Goal: Task Accomplishment & Management: Complete application form

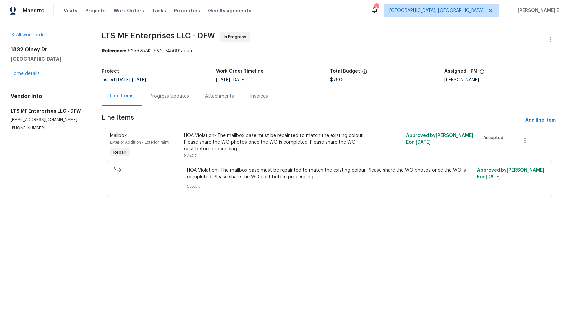
click at [169, 141] on span "Exterior Addition - Exterior Paint" at bounding box center [139, 142] width 59 height 4
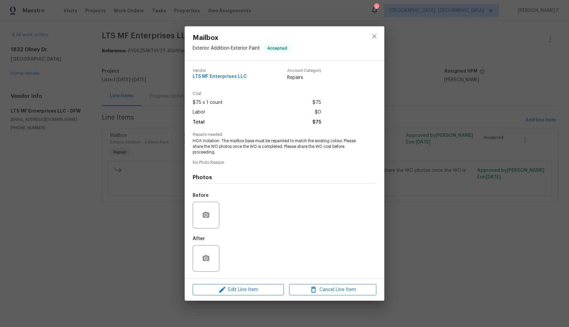
click at [106, 175] on div "Mailbox Exterior Addition - Exterior Paint Accepted Vendor LTS MF Enterprises L…" at bounding box center [284, 163] width 569 height 327
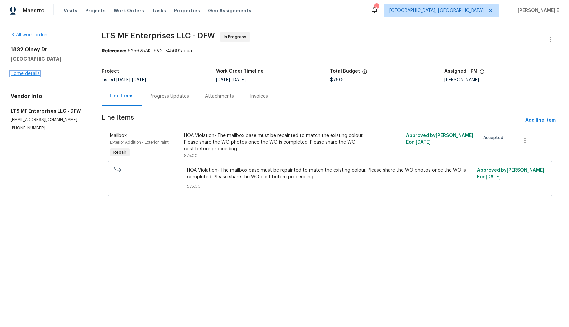
click at [24, 75] on link "Home details" at bounding box center [25, 73] width 29 height 5
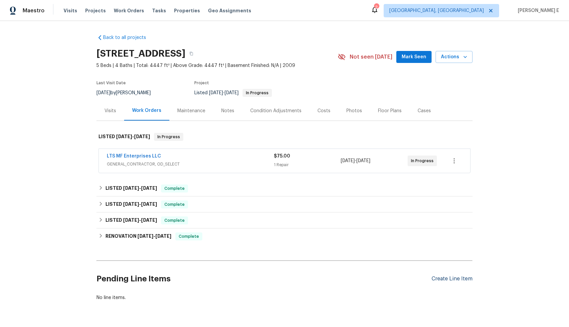
click at [451, 278] on div "Create Line Item" at bounding box center [452, 279] width 41 height 6
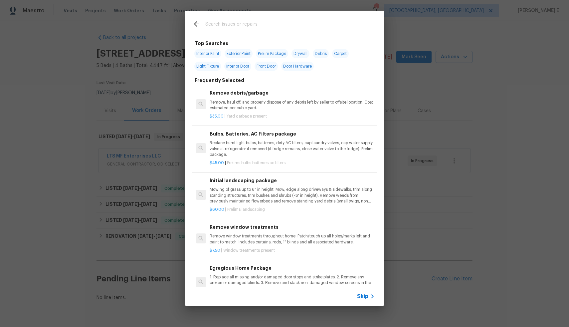
click at [362, 297] on span "Skip" at bounding box center [362, 296] width 11 height 7
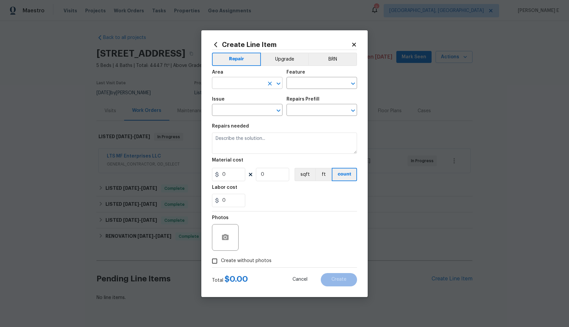
click at [233, 82] on input "text" at bounding box center [238, 84] width 52 height 10
click at [243, 100] on li "Exterior Addition" at bounding box center [247, 98] width 71 height 11
type input "Exterior Addition"
click at [320, 83] on input "text" at bounding box center [313, 84] width 52 height 10
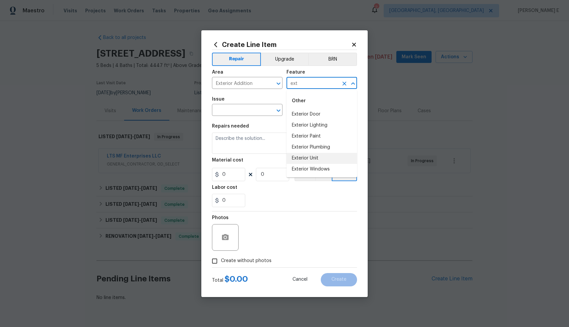
click at [334, 158] on li "Exterior Unit" at bounding box center [322, 158] width 71 height 11
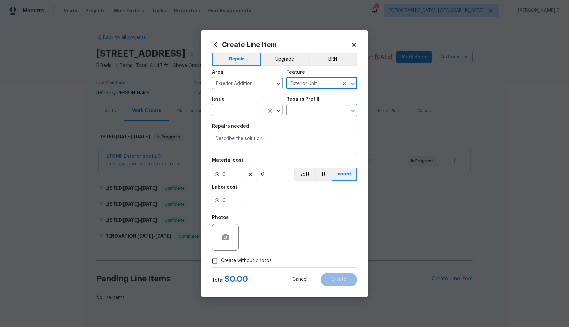
type input "Exterior Unit"
click at [231, 112] on input "text" at bounding box center [238, 111] width 52 height 10
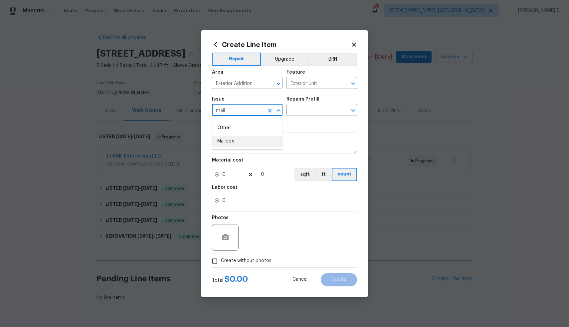
click at [224, 144] on li "Mailbox" at bounding box center [247, 141] width 71 height 11
type input "Mailbox"
click at [328, 109] on input "text" at bounding box center [313, 111] width 52 height 10
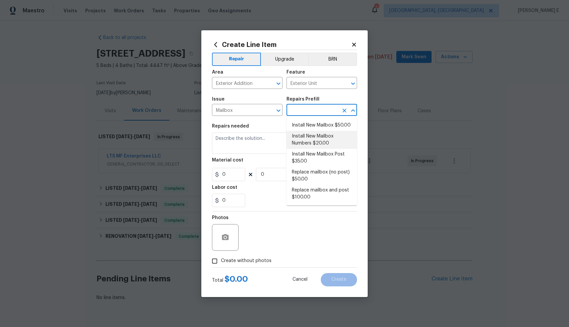
click at [330, 135] on li "Install New Mailbox Numbers $20.00" at bounding box center [322, 140] width 71 height 18
type input "Install New Mailbox Numbers $20.00"
type textarea "Remove the existing mailbox numbers (if present) and replace with new. Ensure t…"
type input "20"
type input "1"
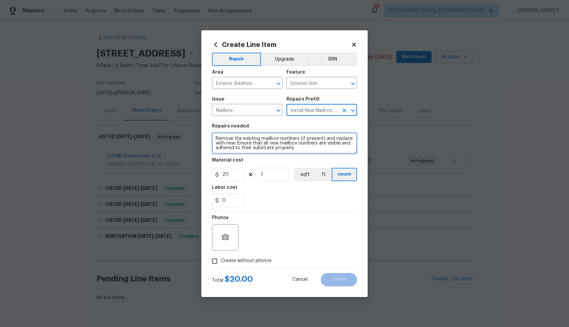
click at [316, 146] on textarea "Remove the existing mailbox numbers (if present) and replace with new. Ensure t…" at bounding box center [284, 143] width 145 height 21
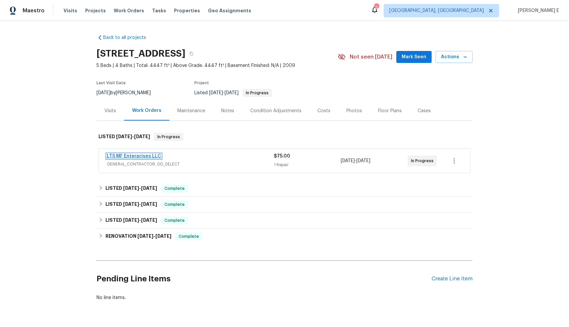
click at [129, 156] on link "LTS MF Enterprises LLC" at bounding box center [134, 156] width 54 height 5
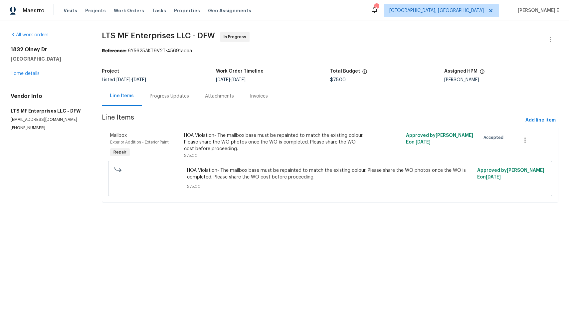
click at [186, 137] on div "HOA Violation- The mailbox base must be repainted to match the existing colour.…" at bounding box center [274, 142] width 181 height 20
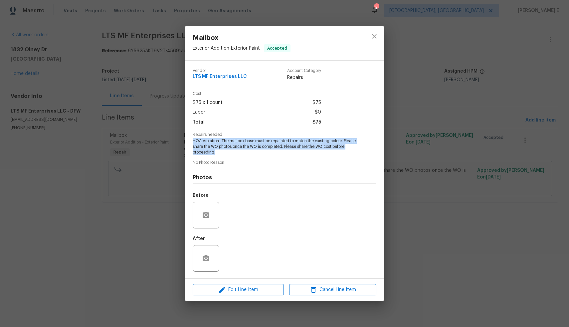
drag, startPoint x: 192, startPoint y: 142, endPoint x: 221, endPoint y: 150, distance: 29.5
click at [221, 150] on div "Vendor LTS MF Enterprises LLC Account Category Repairs Cost $75 x 1 count $75 L…" at bounding box center [285, 170] width 200 height 218
copy span "HOA Violation- The mailbox base must be repainted to match the existing colour.…"
click at [375, 37] on icon "close" at bounding box center [374, 36] width 4 height 4
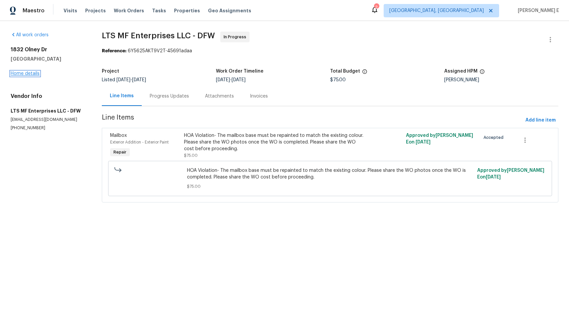
click at [23, 74] on link "Home details" at bounding box center [25, 73] width 29 height 5
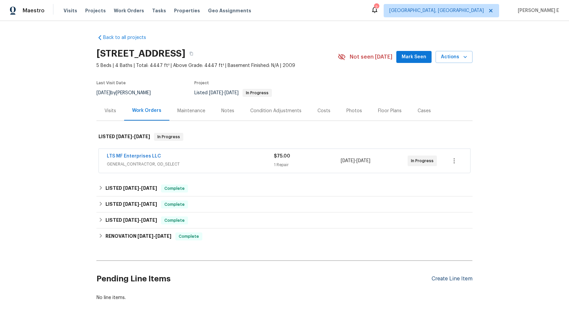
click at [443, 279] on div "Create Line Item" at bounding box center [452, 279] width 41 height 6
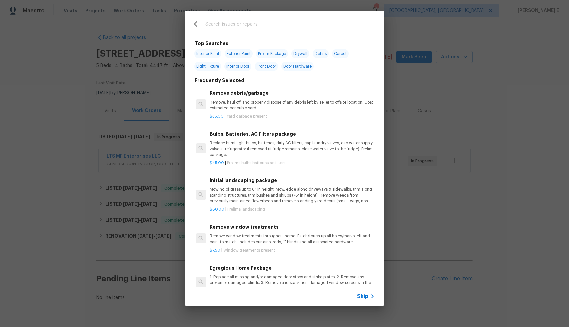
click at [365, 295] on span "Skip" at bounding box center [362, 296] width 11 height 7
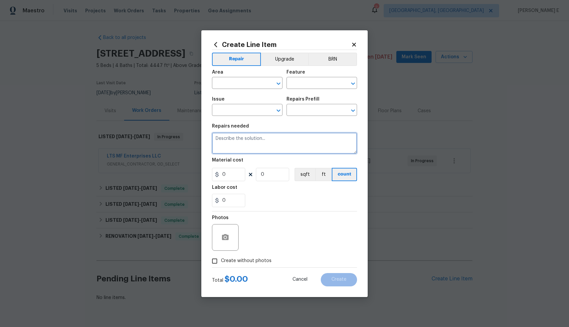
click at [256, 147] on textarea at bounding box center [284, 143] width 145 height 21
click at [255, 88] on input "text" at bounding box center [238, 84] width 52 height 10
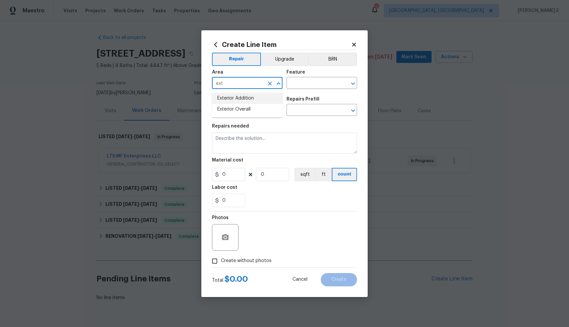
click at [254, 101] on li "Exterior Addition" at bounding box center [247, 98] width 71 height 11
type input "Exterior Addition"
click at [299, 85] on input "text" at bounding box center [313, 84] width 52 height 10
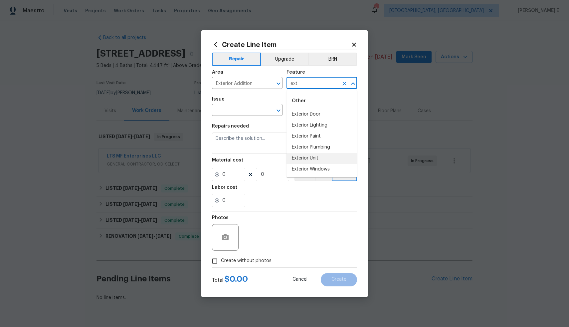
click at [311, 158] on li "Exterior Unit" at bounding box center [322, 158] width 71 height 11
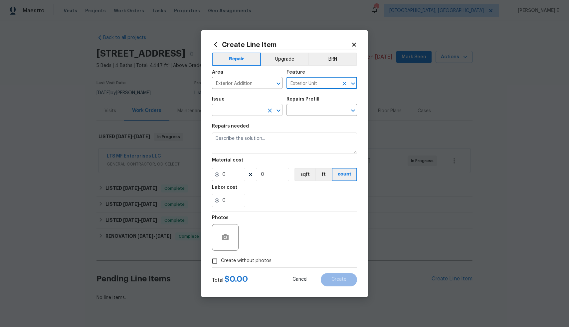
type input "Exterior Unit"
click at [236, 108] on input "text" at bounding box center [238, 111] width 52 height 10
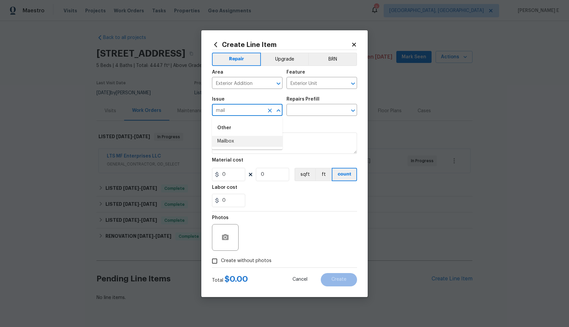
click at [226, 142] on li "Mailbox" at bounding box center [247, 141] width 71 height 11
type input "Mailbox"
click at [301, 111] on input "text" at bounding box center [313, 111] width 52 height 10
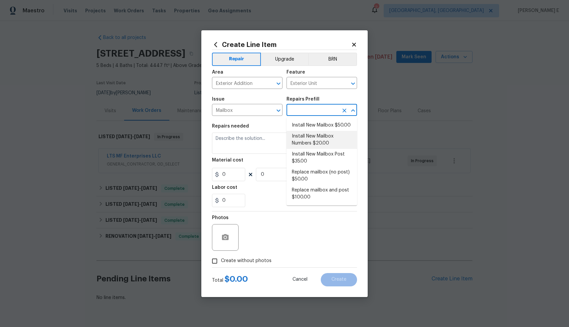
click at [308, 138] on li "Install New Mailbox Numbers $20.00" at bounding box center [322, 140] width 71 height 18
type input "Install New Mailbox Numbers $20.00"
type textarea "Remove the existing mailbox numbers (if present) and replace with new. Ensure t…"
type input "20"
type input "1"
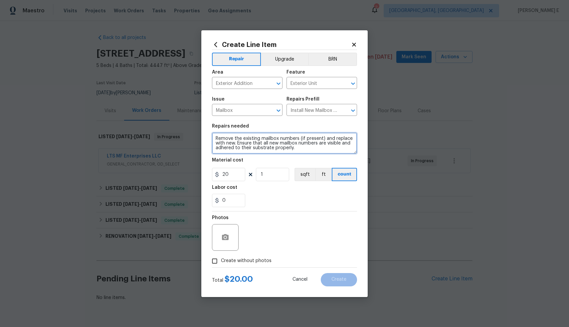
click at [288, 144] on textarea "Remove the existing mailbox numbers (if present) and replace with new. Ensure t…" at bounding box center [284, 143] width 145 height 21
paste textarea "HOA Violation- The mailbox base must be repainted to match the existing colour.…"
type textarea "HOA Violation- The mailbox base must be repainted to match the existing colour.…"
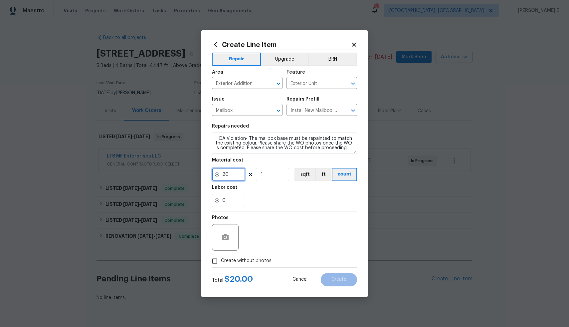
click at [232, 174] on input "20" at bounding box center [228, 174] width 33 height 13
type input "75"
click at [280, 198] on div "0" at bounding box center [284, 200] width 145 height 13
click at [214, 261] on input "Create without photos" at bounding box center [214, 261] width 13 height 13
checkbox input "true"
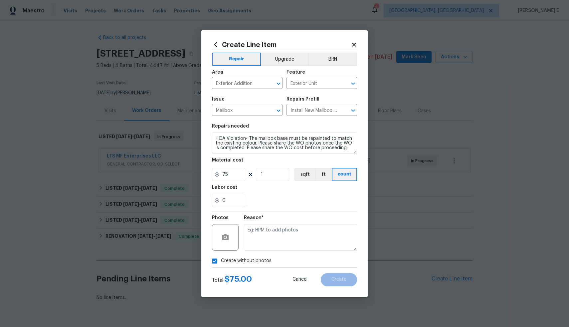
click at [297, 199] on div "0" at bounding box center [284, 200] width 145 height 13
click at [296, 239] on textarea at bounding box center [300, 237] width 113 height 27
drag, startPoint x: 319, startPoint y: 99, endPoint x: 287, endPoint y: 99, distance: 32.0
click at [287, 99] on div "Repairs Prefill" at bounding box center [322, 101] width 71 height 9
copy h5 "Repairs Prefill"
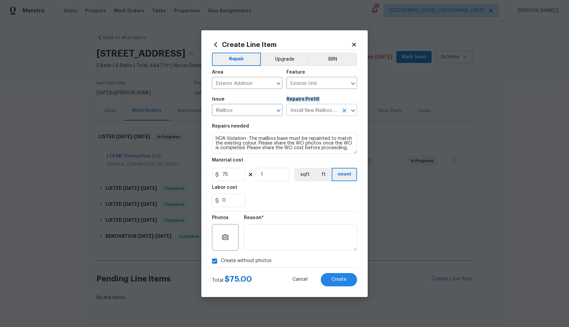
click at [345, 110] on icon "Clear" at bounding box center [345, 111] width 4 height 4
click at [326, 111] on input "text" at bounding box center [313, 111] width 52 height 10
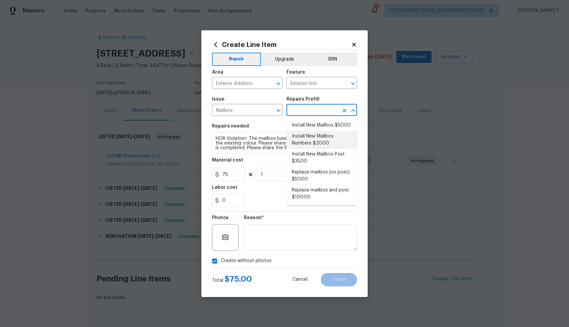
drag, startPoint x: 291, startPoint y: 136, endPoint x: 321, endPoint y: 141, distance: 29.7
click at [321, 141] on li "Install New Mailbox Numbers $20.00" at bounding box center [322, 140] width 71 height 18
type input "Install New Mailbox Numbers $20.00"
type textarea "Remove the existing mailbox numbers (if present) and replace with new. Ensure t…"
type input "20"
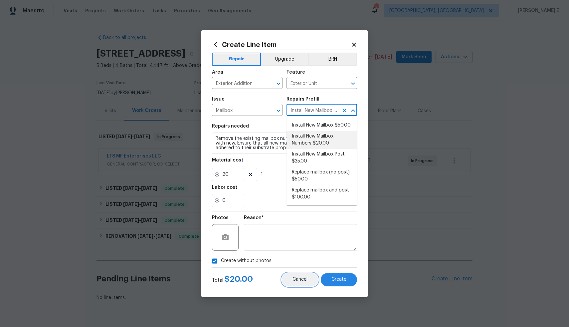
click at [301, 281] on span "Cancel" at bounding box center [300, 279] width 15 height 5
